Goal: Task Accomplishment & Management: Manage account settings

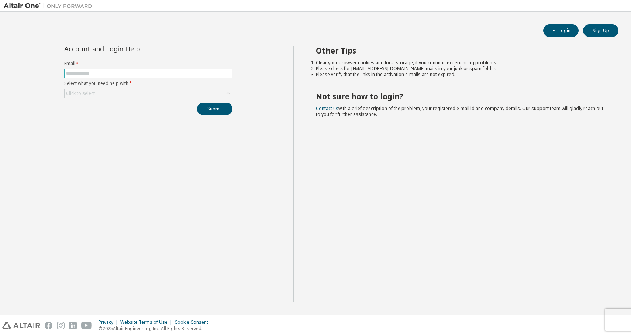
click at [212, 74] on input "text" at bounding box center [148, 74] width 165 height 6
type input "**********"
click at [197, 103] on button "Submit" at bounding box center [214, 109] width 35 height 13
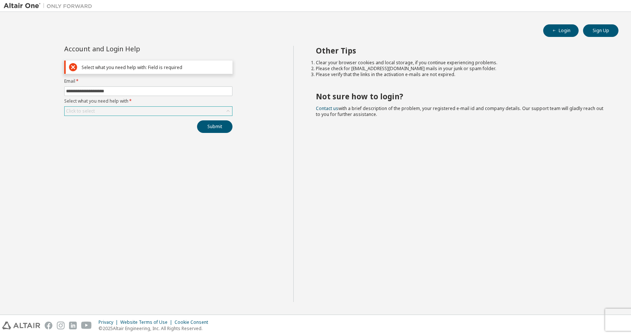
click at [145, 110] on div "Click to select" at bounding box center [149, 111] width 168 height 9
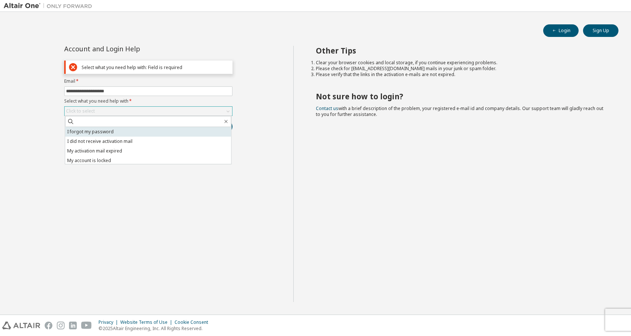
click at [145, 129] on li "I forgot my password" at bounding box center [148, 132] width 166 height 10
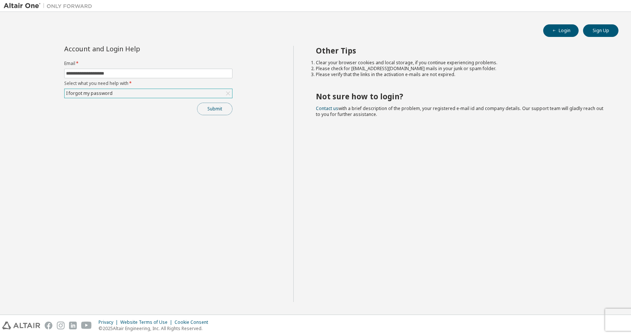
click at [202, 106] on button "Submit" at bounding box center [214, 109] width 35 height 13
